Goal: Task Accomplishment & Management: Manage account settings

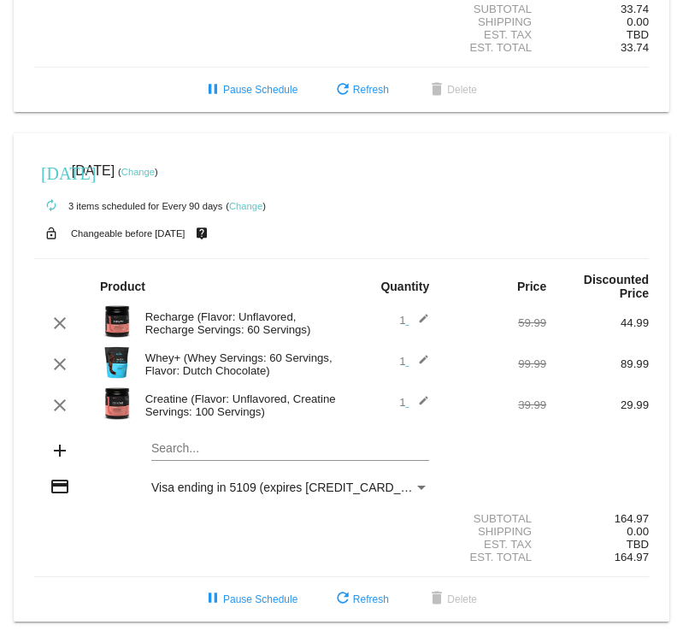
scroll to position [682, 0]
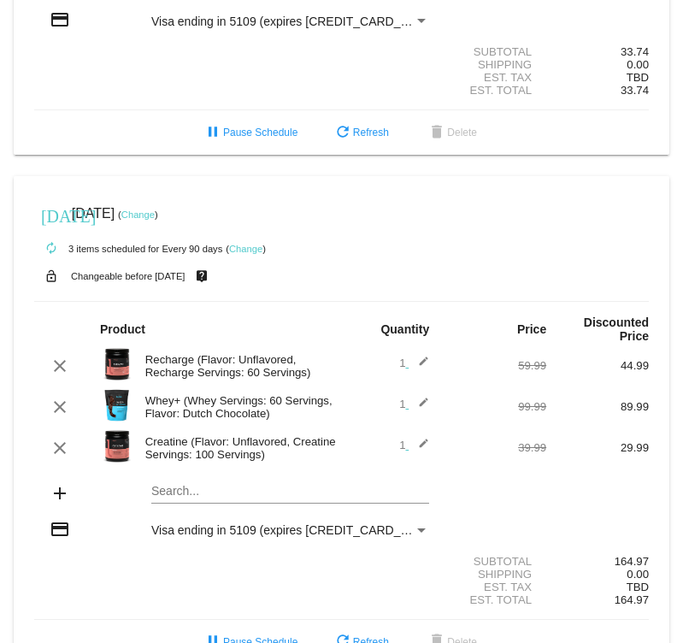
click at [155, 220] on link "Change" at bounding box center [137, 214] width 33 height 10
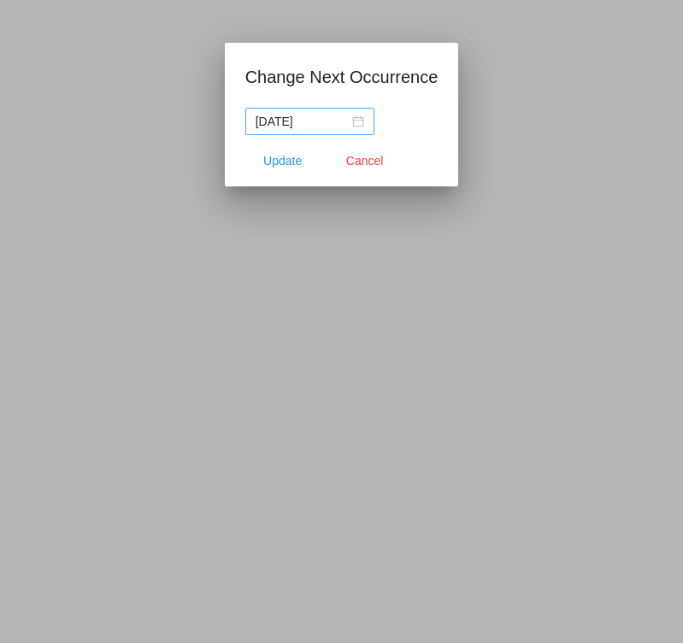
click at [353, 126] on nz-date-picker "[DATE]" at bounding box center [309, 121] width 129 height 27
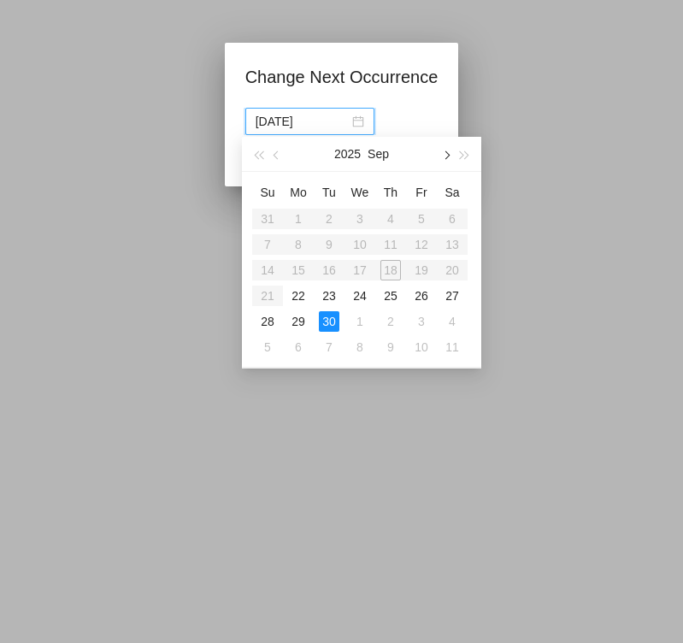
click at [450, 158] on button "button" at bounding box center [445, 154] width 19 height 34
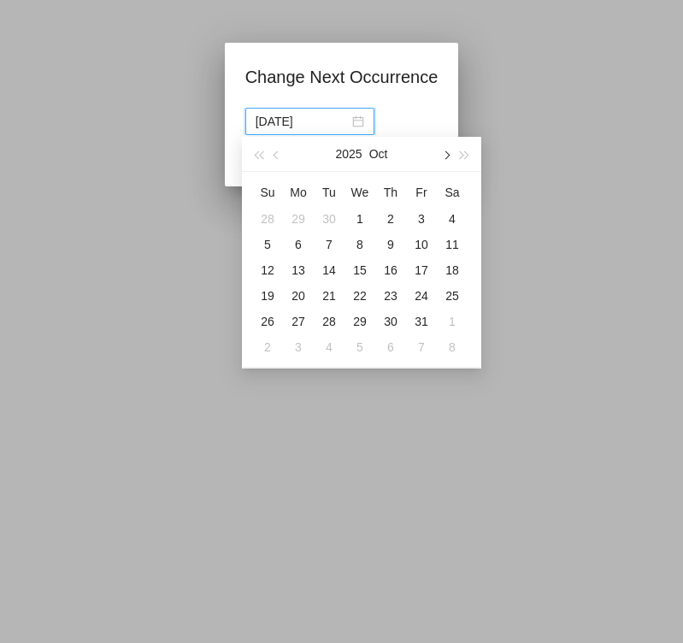
click at [449, 158] on button "button" at bounding box center [445, 154] width 19 height 34
click at [453, 213] on div "1" at bounding box center [452, 219] width 21 height 21
type input "[DATE]"
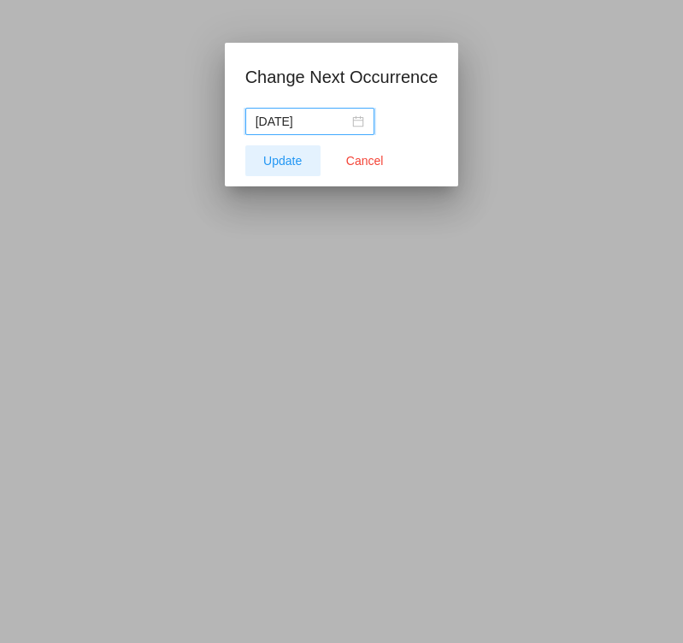
click at [272, 158] on span "Update" at bounding box center [282, 161] width 38 height 14
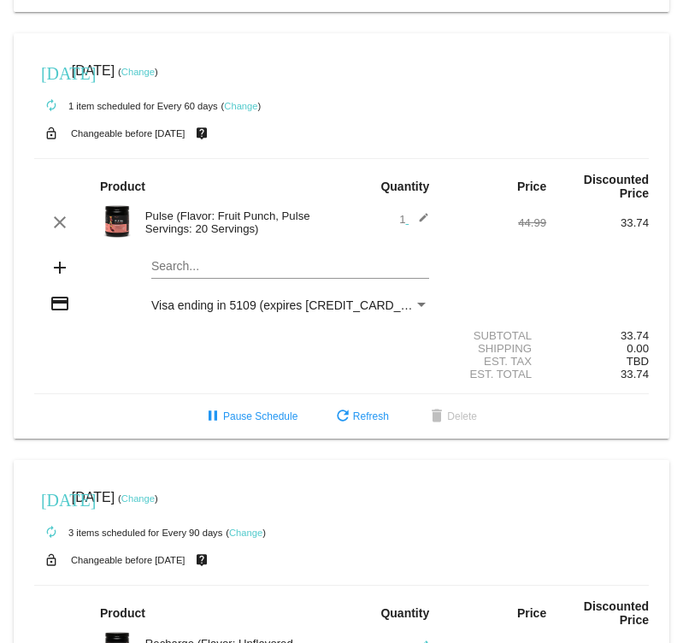
scroll to position [386, 0]
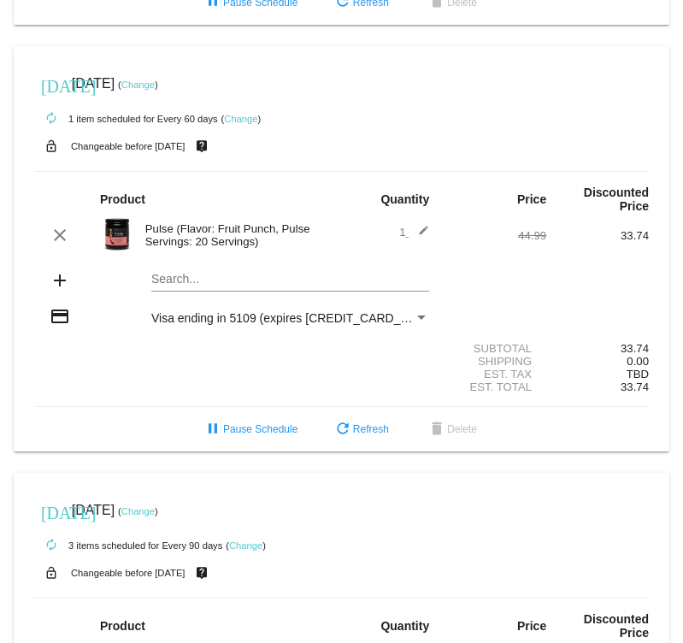
click at [155, 89] on link "Change" at bounding box center [137, 84] width 33 height 10
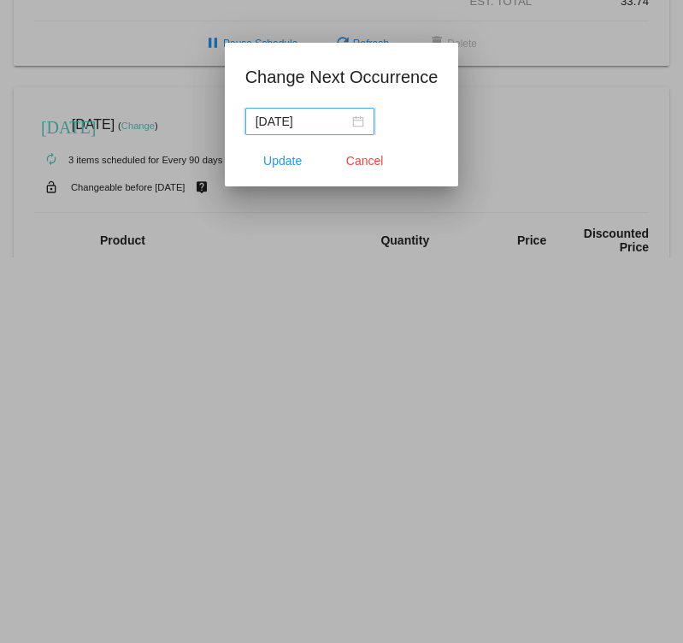
click at [350, 116] on nz-date-picker "[DATE]" at bounding box center [309, 121] width 129 height 27
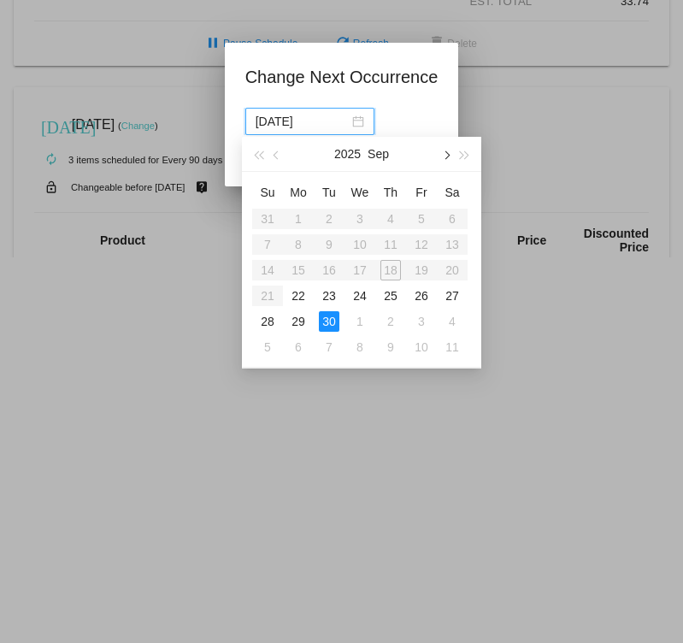
click at [449, 153] on button "button" at bounding box center [445, 154] width 19 height 34
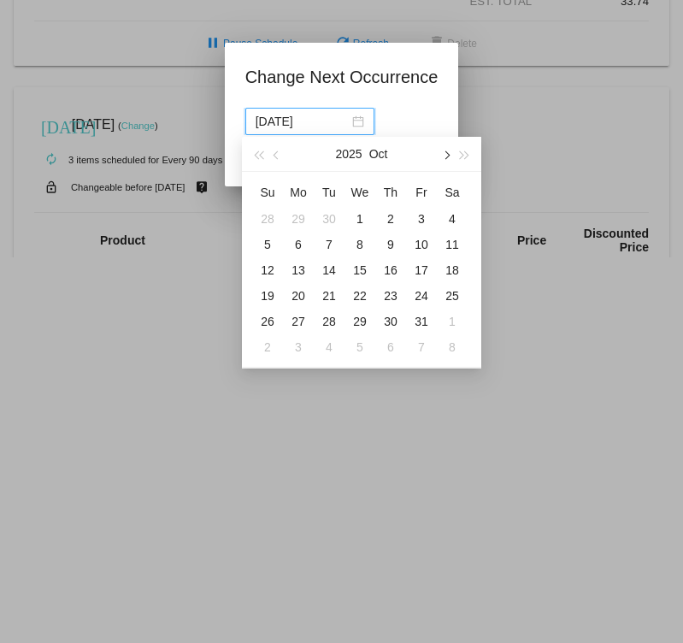
click at [449, 153] on button "button" at bounding box center [445, 154] width 19 height 34
click at [453, 210] on div "1" at bounding box center [452, 219] width 21 height 21
type input "[DATE]"
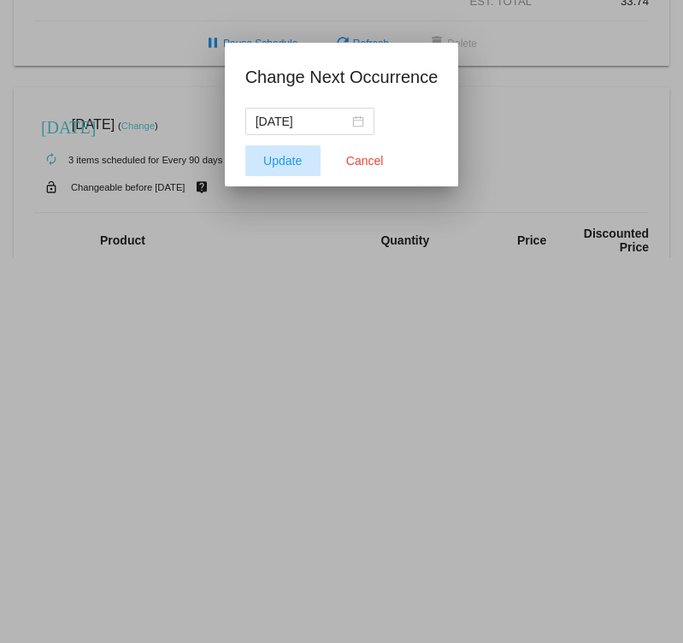
click at [274, 158] on span "Update" at bounding box center [282, 161] width 38 height 14
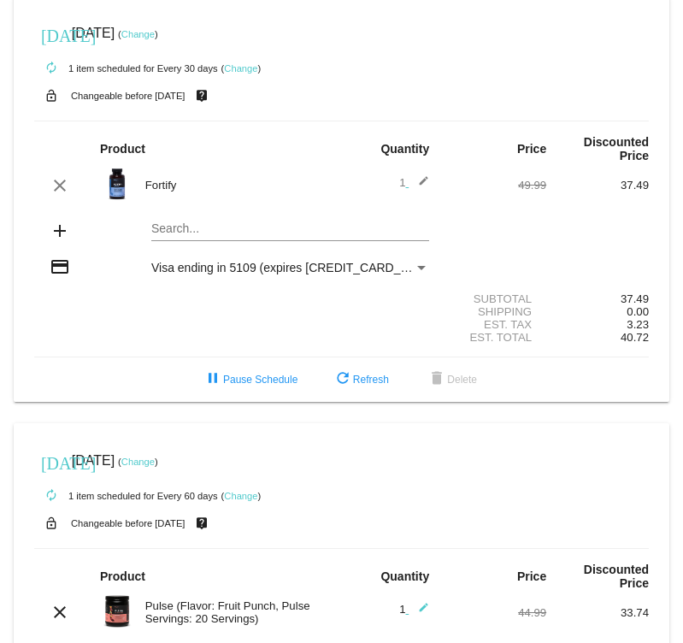
scroll to position [0, 0]
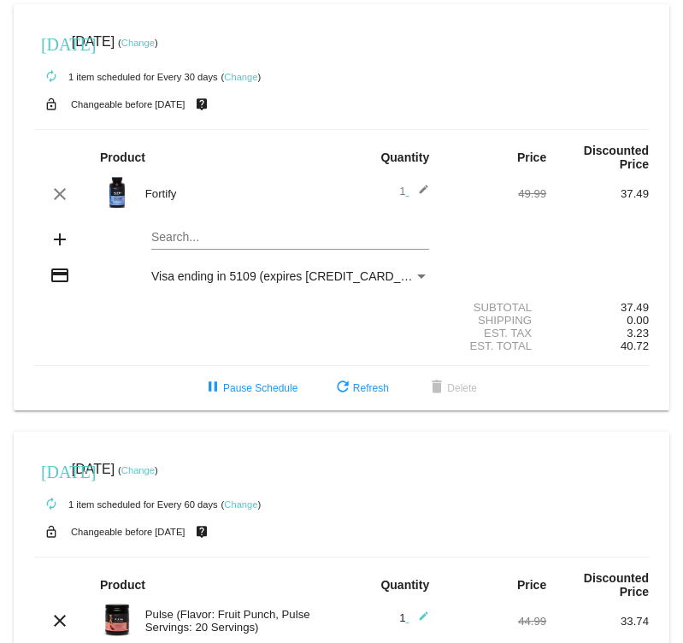
click at [155, 43] on link "Change" at bounding box center [137, 43] width 33 height 10
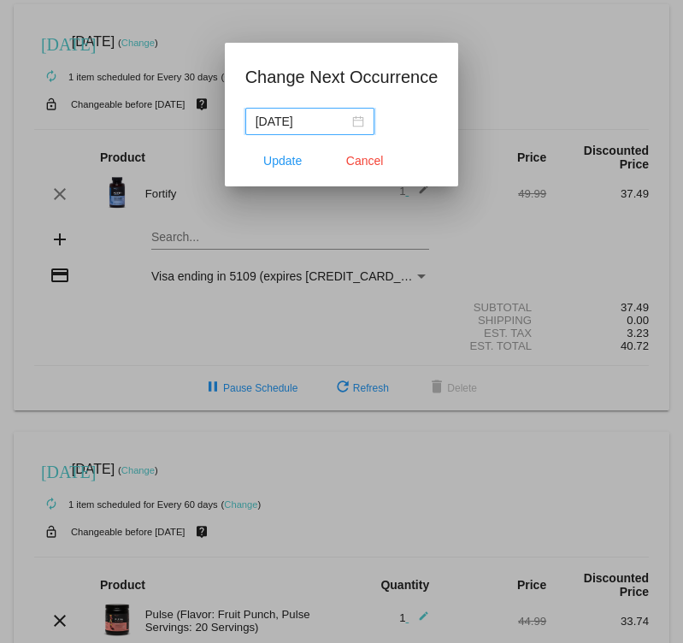
click at [350, 122] on nz-date-picker "[DATE]" at bounding box center [309, 121] width 129 height 27
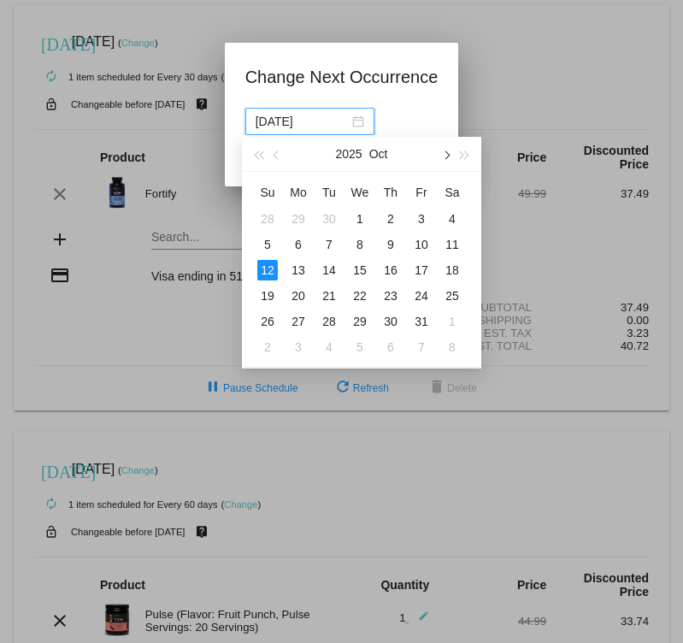
click at [450, 153] on button "button" at bounding box center [445, 154] width 19 height 34
click at [456, 209] on div "1" at bounding box center [452, 219] width 21 height 21
type input "[DATE]"
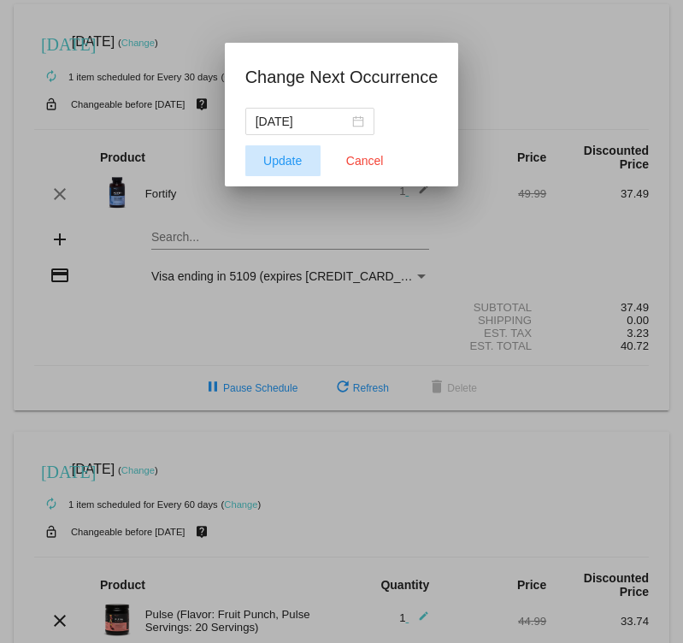
click at [291, 163] on span "Update" at bounding box center [282, 161] width 38 height 14
